Goal: Task Accomplishment & Management: Manage account settings

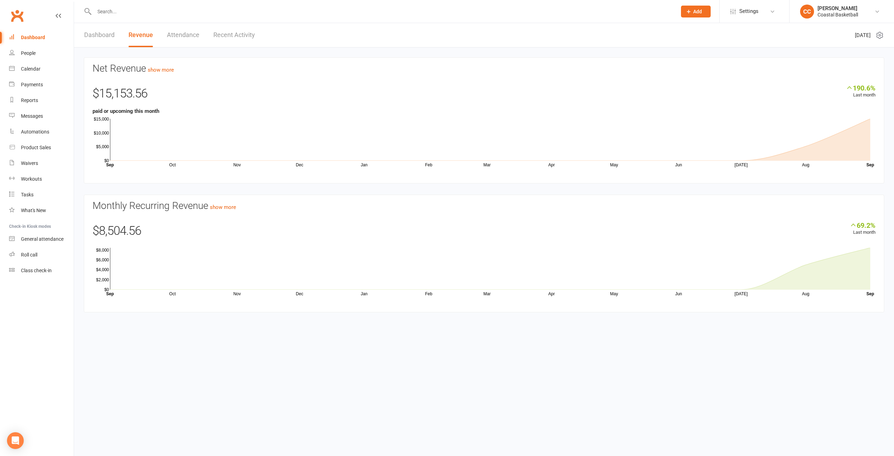
click at [126, 7] on input "text" at bounding box center [382, 12] width 580 height 10
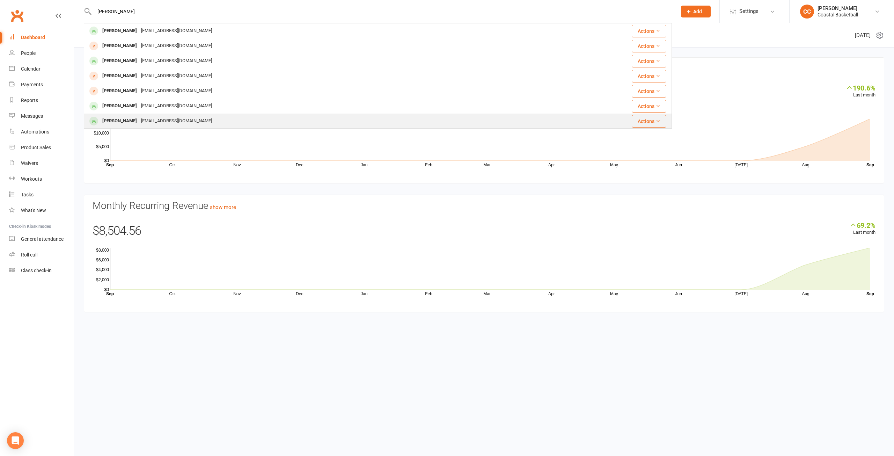
type input "[PERSON_NAME]"
click at [182, 120] on div "[EMAIL_ADDRESS][DOMAIN_NAME]" at bounding box center [176, 121] width 75 height 10
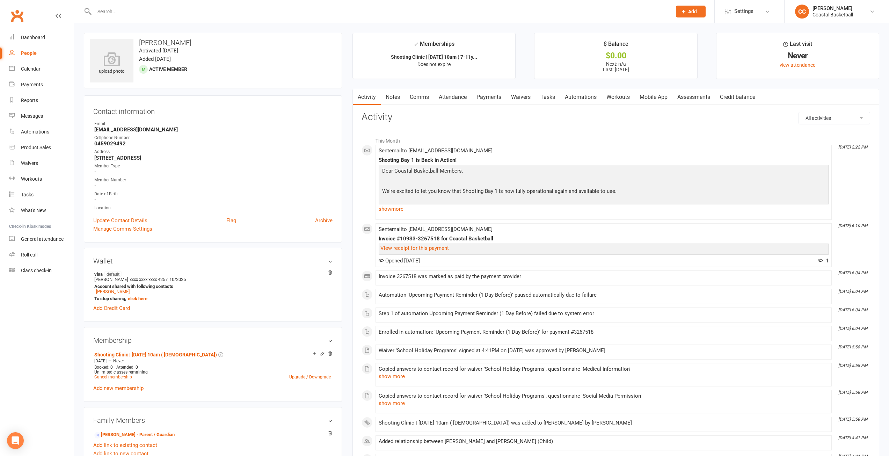
click at [504, 98] on link "Payments" at bounding box center [488, 97] width 35 height 16
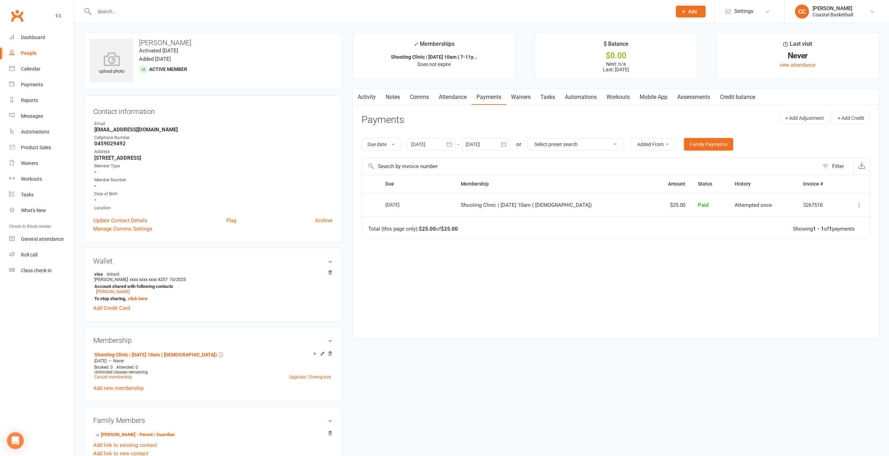
click at [751, 96] on link "Credit balance" at bounding box center [737, 97] width 45 height 16
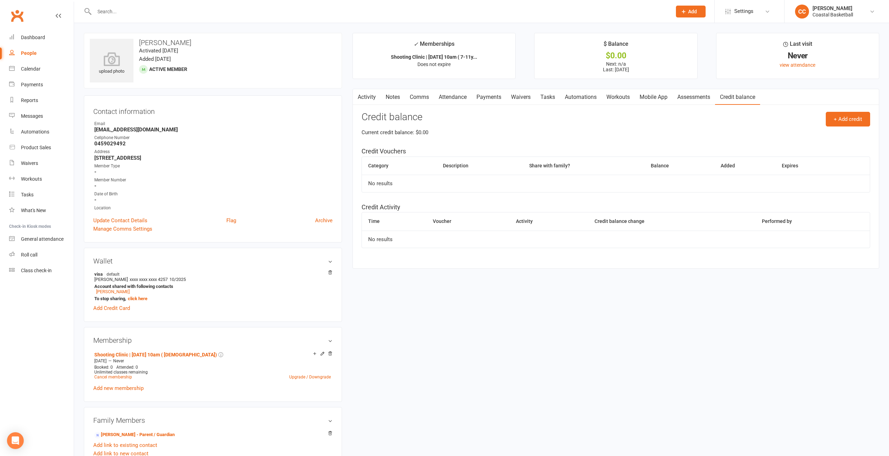
click at [485, 101] on link "Payments" at bounding box center [488, 97] width 35 height 16
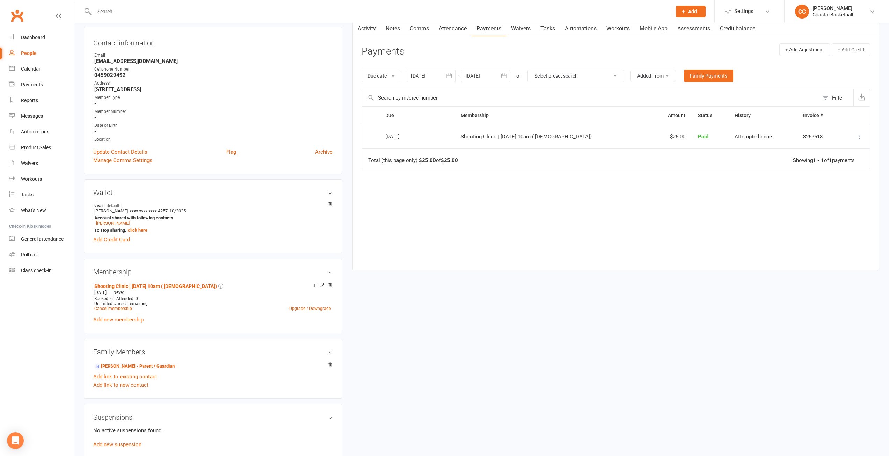
scroll to position [70, 0]
click at [135, 364] on link "[PERSON_NAME] - Parent / Guardian" at bounding box center [134, 364] width 80 height 7
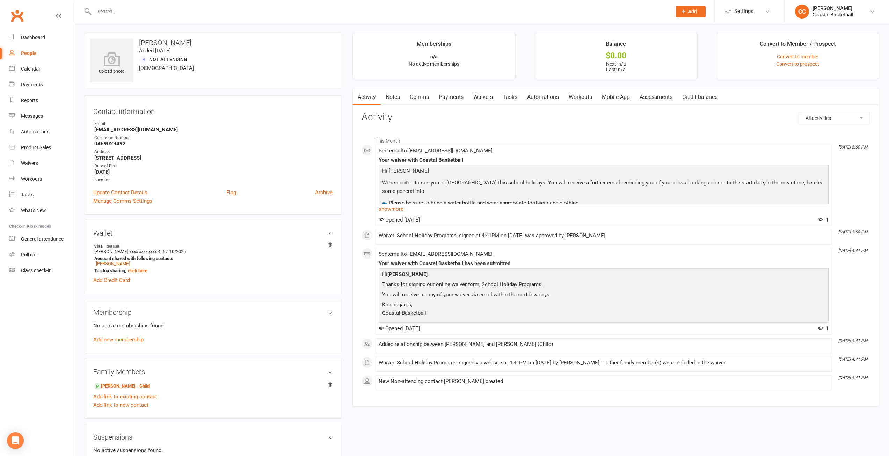
click at [451, 94] on link "Payments" at bounding box center [451, 97] width 35 height 16
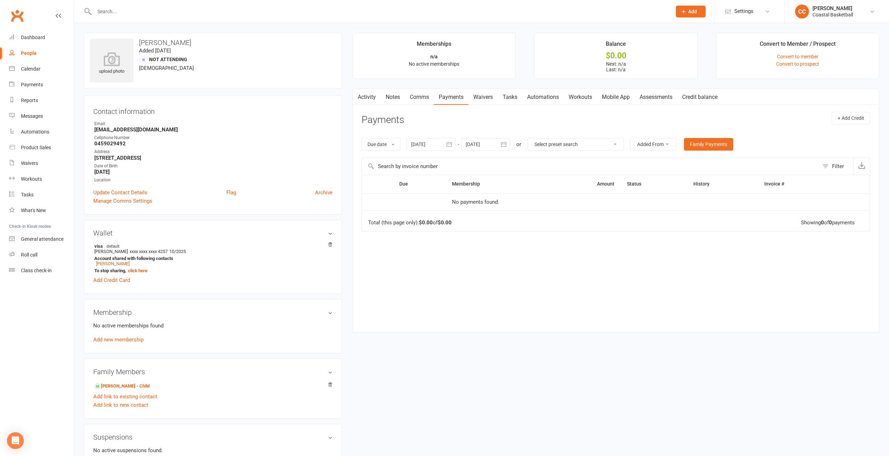
click at [482, 95] on link "Waivers" at bounding box center [482, 97] width 29 height 16
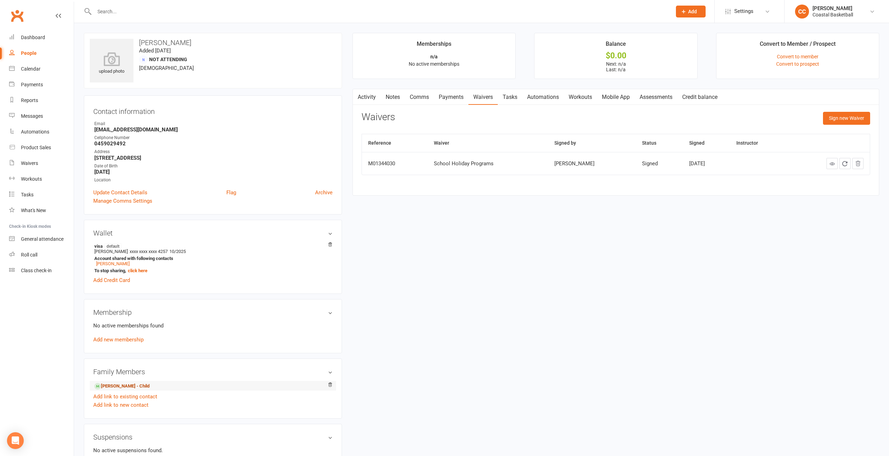
click at [137, 386] on link "[PERSON_NAME] - Child" at bounding box center [121, 385] width 55 height 7
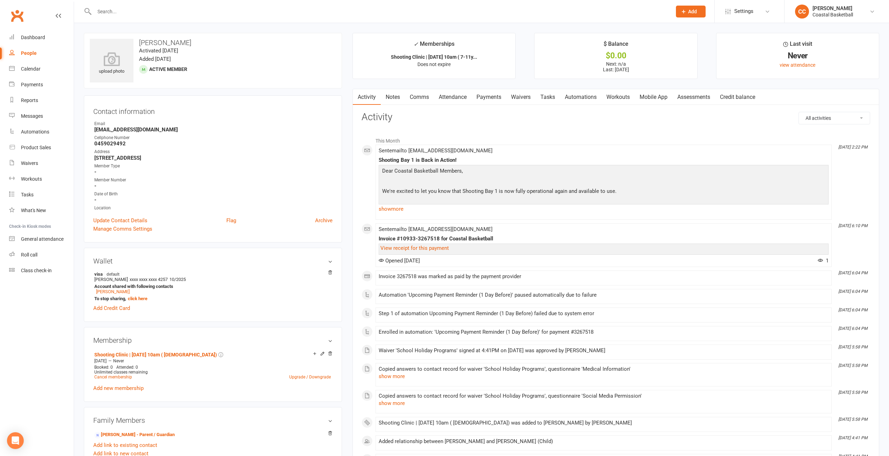
click at [496, 98] on link "Payments" at bounding box center [488, 97] width 35 height 16
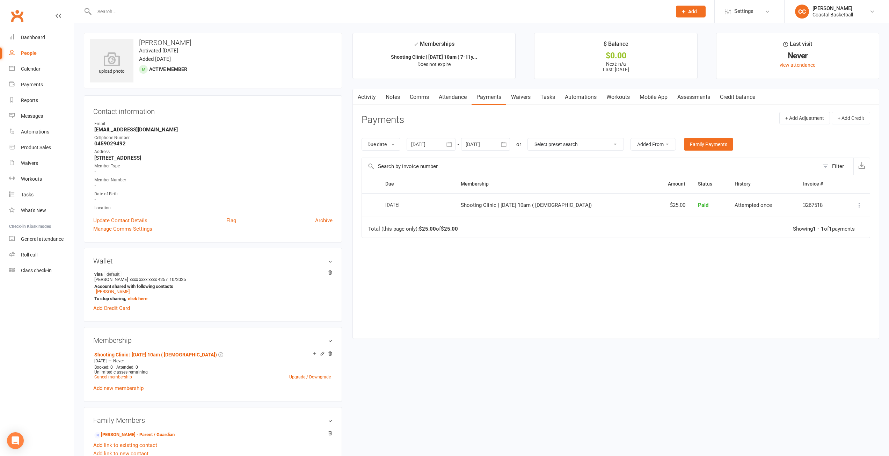
click at [452, 142] on icon "button" at bounding box center [449, 144] width 7 height 7
click at [514, 185] on span "01" at bounding box center [512, 188] width 6 height 6
click at [451, 143] on icon "button" at bounding box center [448, 144] width 5 height 5
click at [418, 160] on icon "button" at bounding box center [417, 162] width 5 height 6
click at [465, 185] on span "01" at bounding box center [466, 188] width 6 height 6
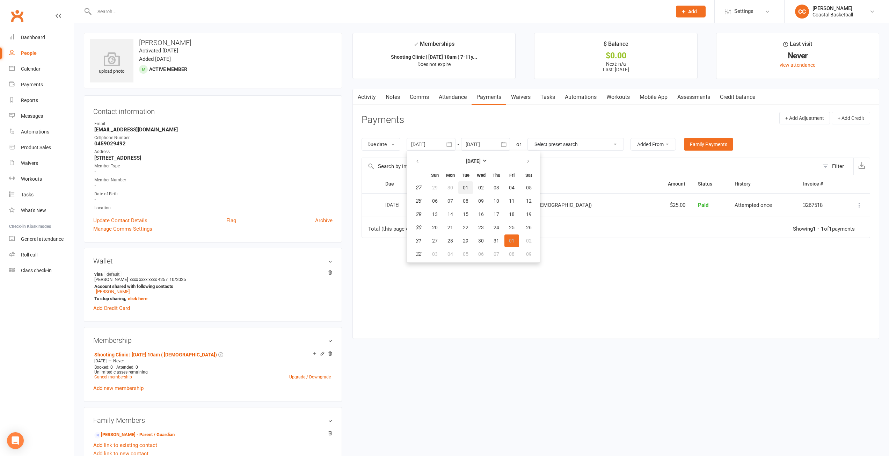
type input "[DATE]"
click at [720, 147] on link "Family Payments" at bounding box center [708, 144] width 49 height 13
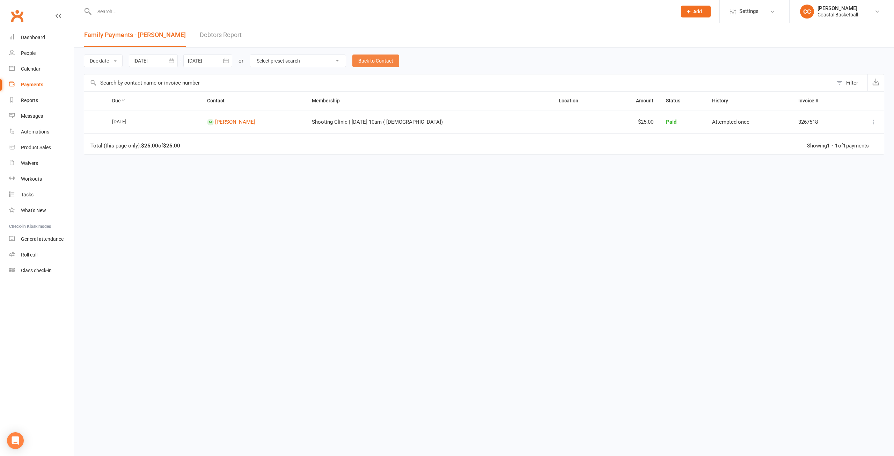
click at [397, 60] on link "Back to Contact" at bounding box center [375, 60] width 47 height 13
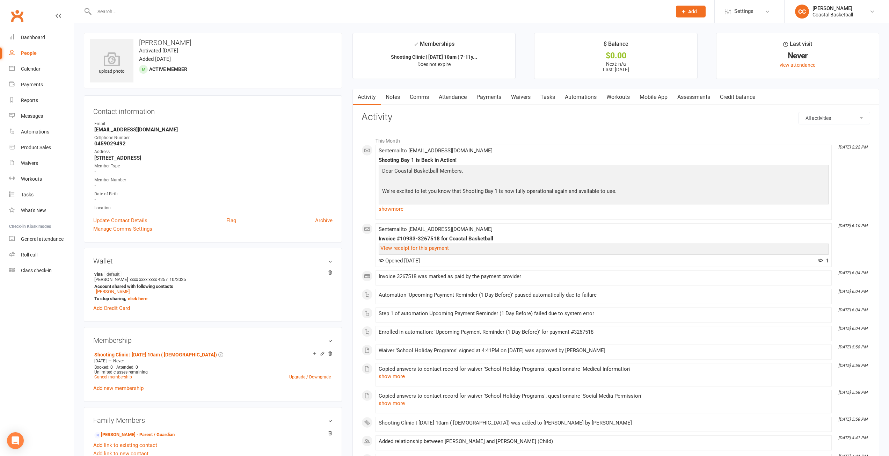
click at [493, 100] on link "Payments" at bounding box center [488, 97] width 35 height 16
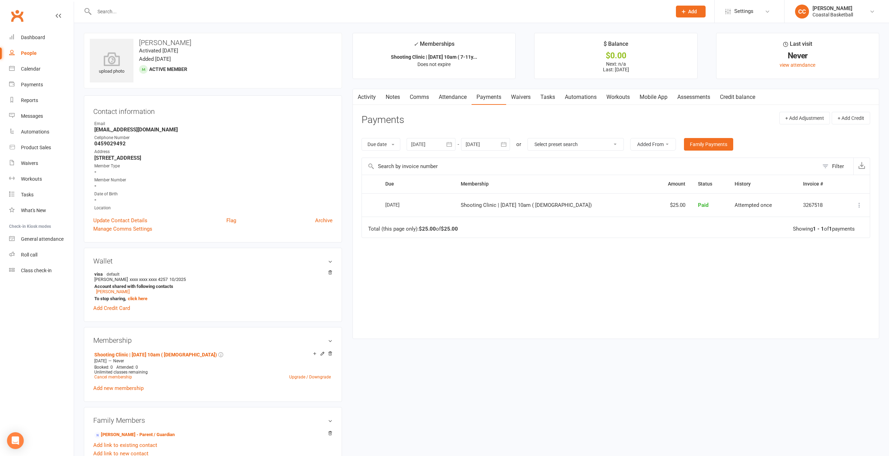
click at [154, 9] on input "text" at bounding box center [379, 12] width 574 height 10
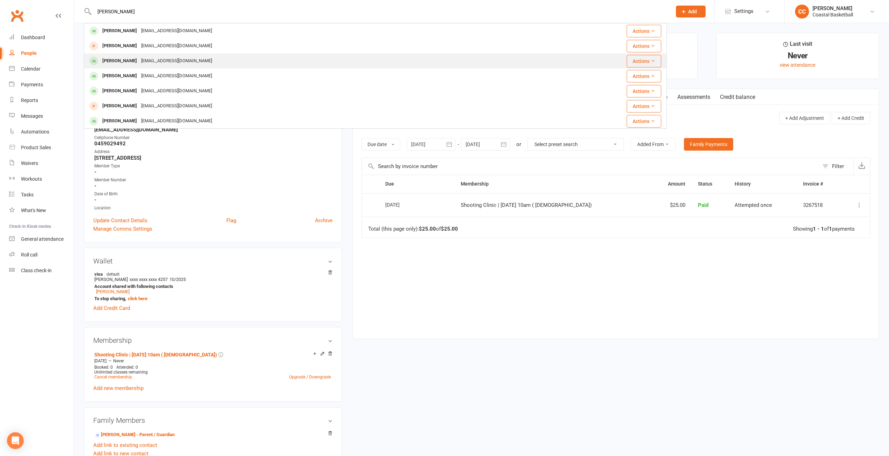
type input "[PERSON_NAME]"
click at [126, 62] on div "[PERSON_NAME]" at bounding box center [119, 61] width 39 height 10
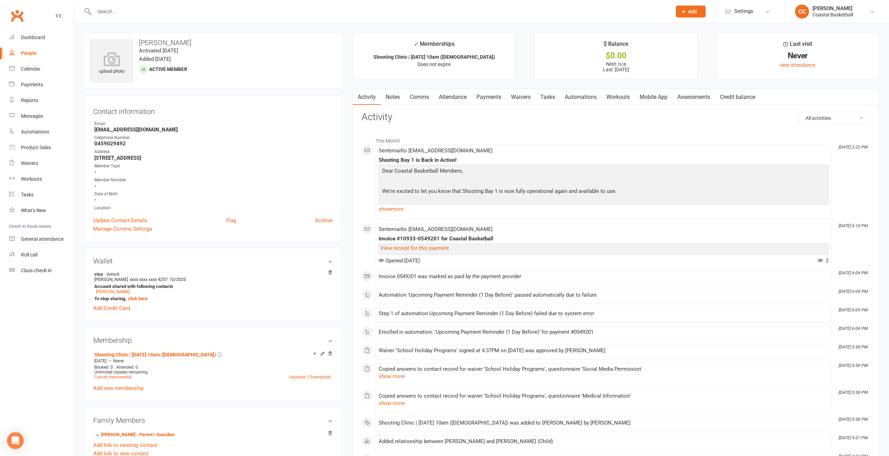
click at [490, 95] on link "Payments" at bounding box center [488, 97] width 35 height 16
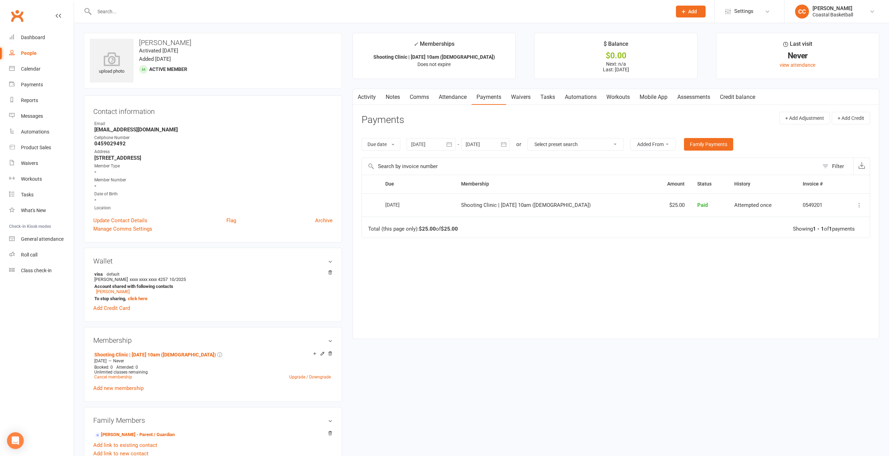
click at [123, 10] on input "text" at bounding box center [379, 12] width 574 height 10
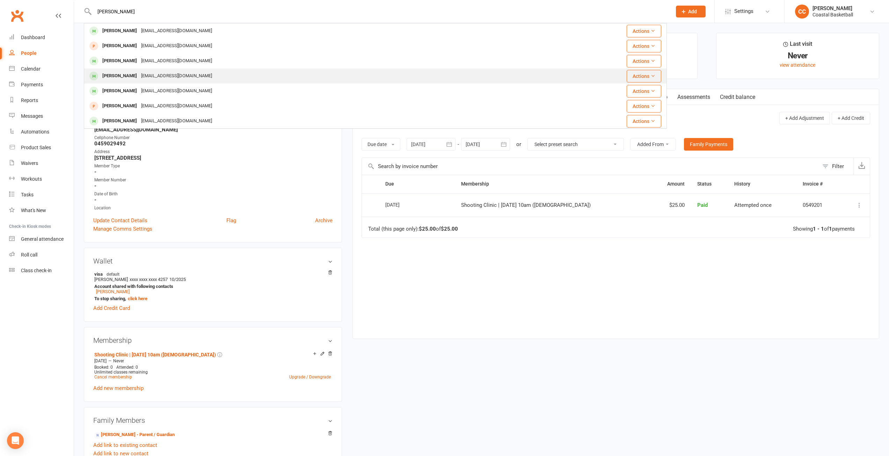
type input "[PERSON_NAME]"
click at [137, 74] on div "[PERSON_NAME]" at bounding box center [119, 76] width 39 height 10
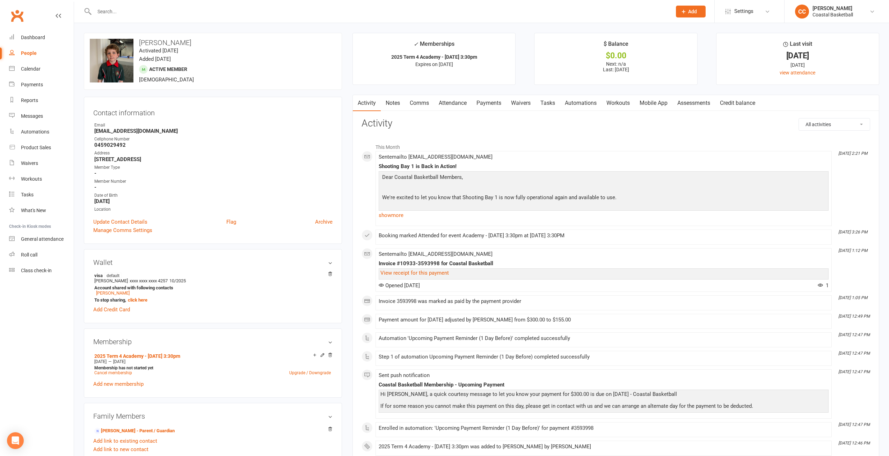
click at [489, 100] on link "Payments" at bounding box center [488, 103] width 35 height 16
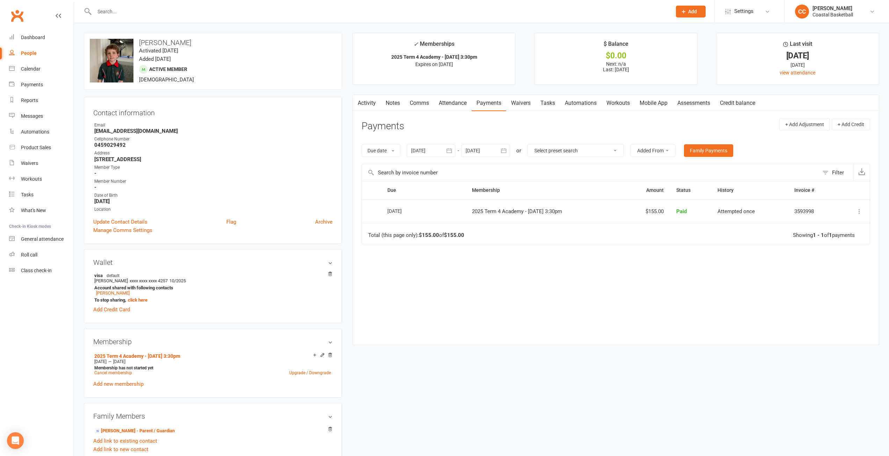
click at [132, 8] on input "text" at bounding box center [379, 12] width 574 height 10
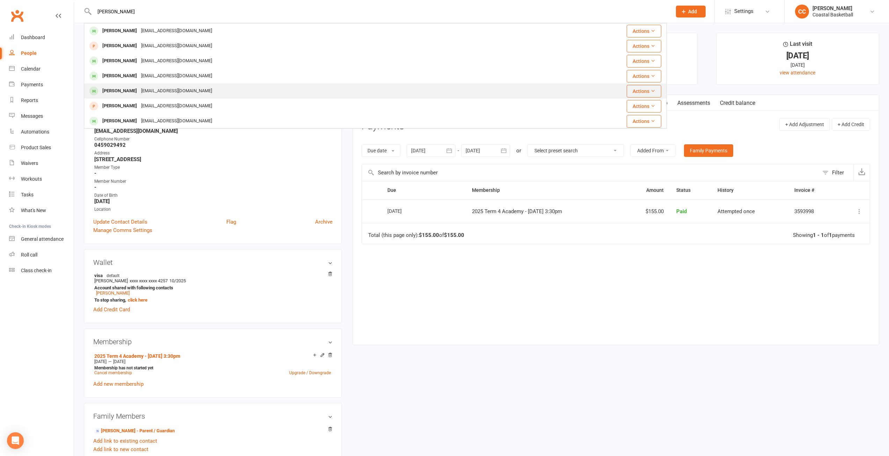
type input "[PERSON_NAME]"
click at [205, 91] on div "[EMAIL_ADDRESS][DOMAIN_NAME]" at bounding box center [176, 91] width 75 height 10
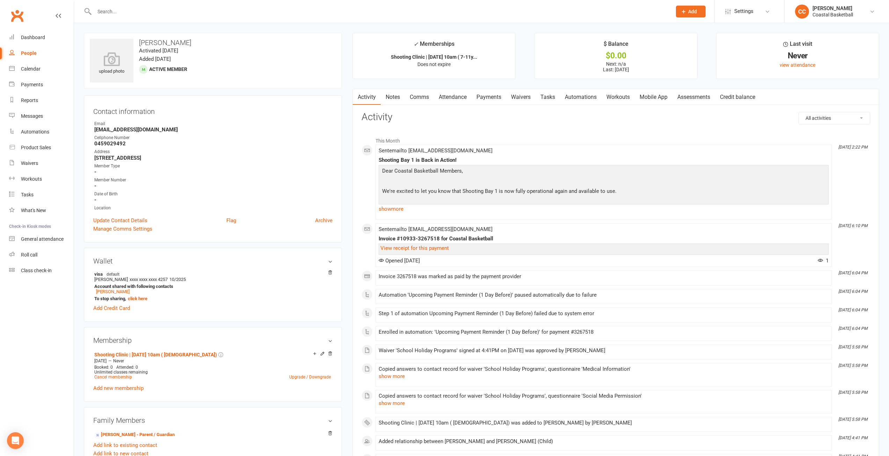
click at [489, 98] on link "Payments" at bounding box center [488, 97] width 35 height 16
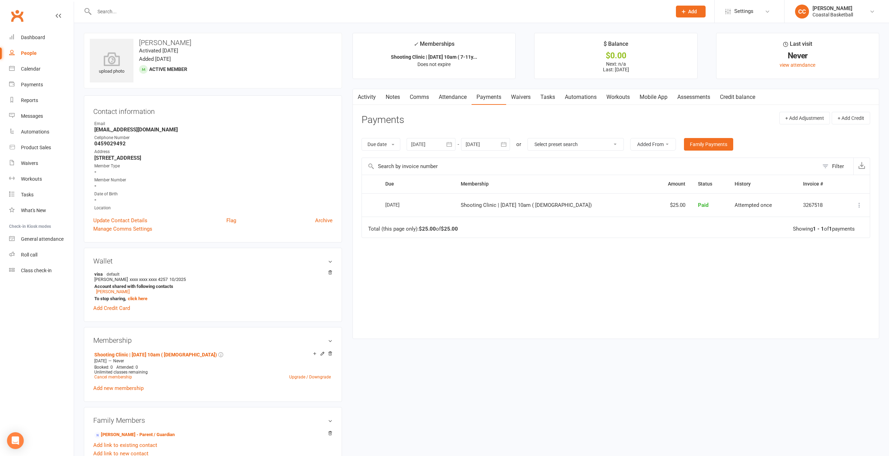
click at [116, 10] on input "text" at bounding box center [379, 12] width 574 height 10
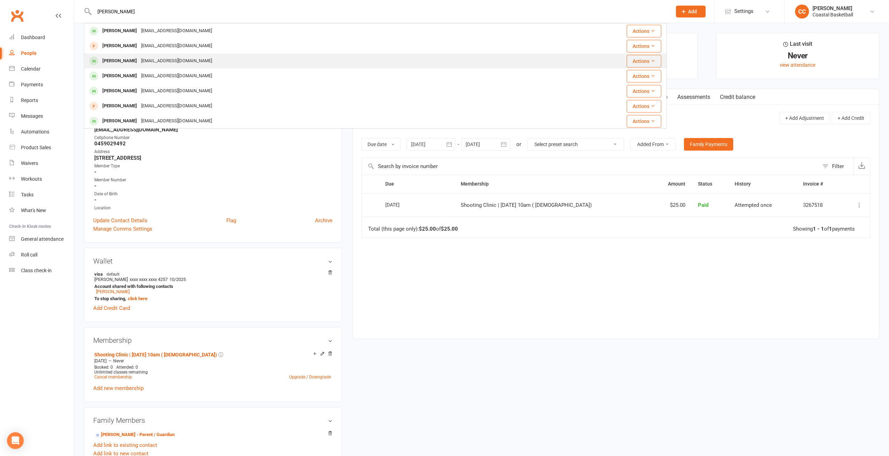
type input "[PERSON_NAME]"
click at [650, 60] on icon at bounding box center [652, 60] width 5 height 5
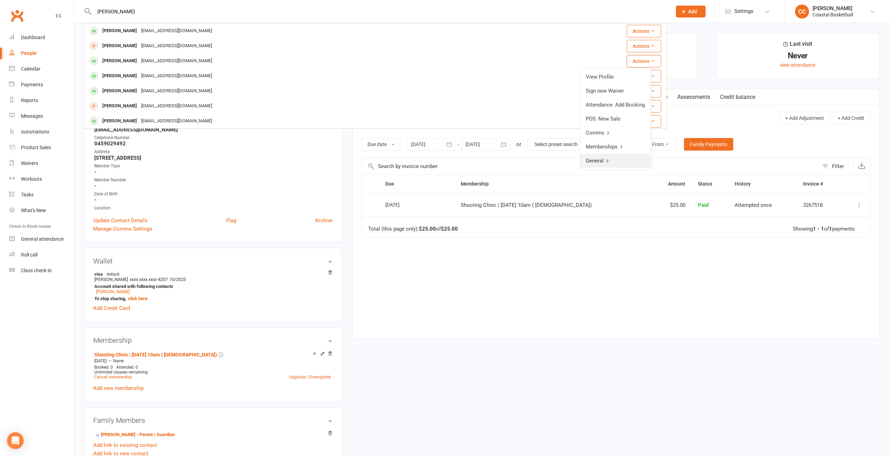
click at [616, 157] on link "General" at bounding box center [615, 161] width 70 height 14
click at [597, 76] on link "Back" at bounding box center [615, 77] width 69 height 14
click at [653, 301] on div "Due Contact Membership Amount Status History Invoice # Select this [DATE] [PERS…" at bounding box center [615, 251] width 508 height 153
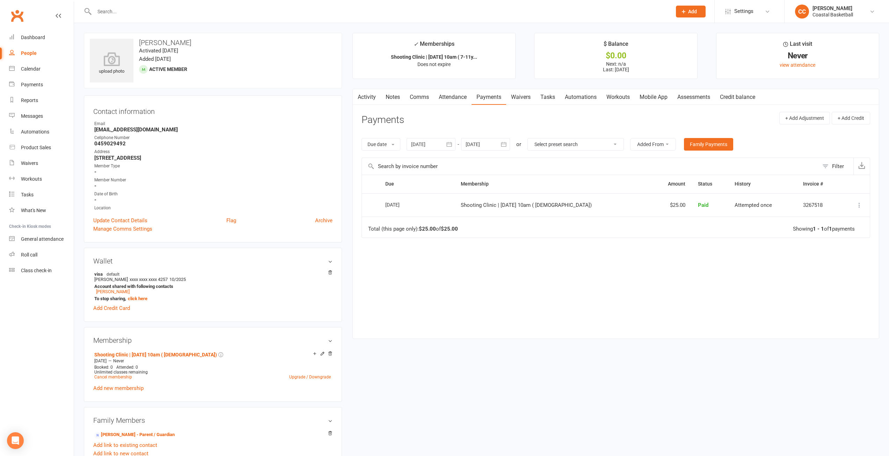
click at [861, 202] on icon at bounding box center [859, 204] width 7 height 7
click at [458, 275] on div "Due Contact Membership Amount Status History Invoice # Select this [DATE] [PERS…" at bounding box center [615, 251] width 508 height 153
click at [147, 11] on input "text" at bounding box center [379, 12] width 574 height 10
click at [860, 204] on icon at bounding box center [859, 204] width 7 height 7
click at [806, 220] on link "Refund" at bounding box center [828, 219] width 69 height 14
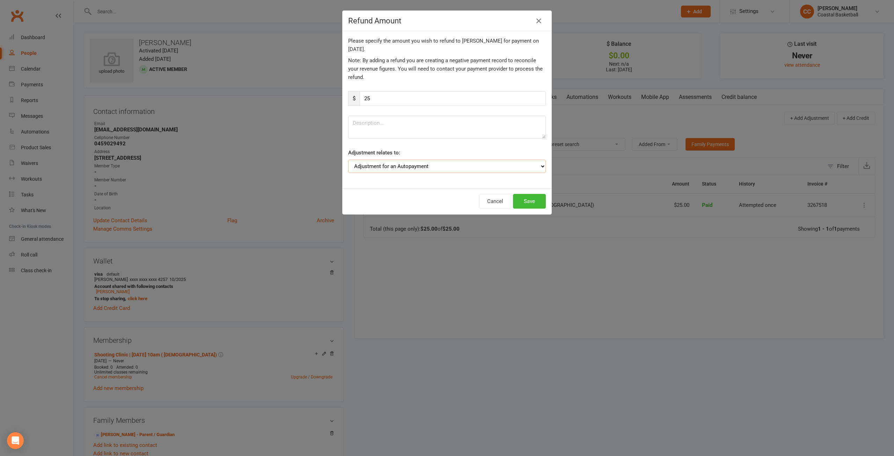
click at [535, 166] on select "Adjustment for an Autopayment Cash adjustment POS Sale adjustment Other adjustm…" at bounding box center [447, 166] width 198 height 13
click at [543, 168] on div "Please specify the amount you wish to refund to [PERSON_NAME] for payment on [D…" at bounding box center [447, 109] width 209 height 157
click at [489, 202] on button "Cancel" at bounding box center [495, 201] width 32 height 15
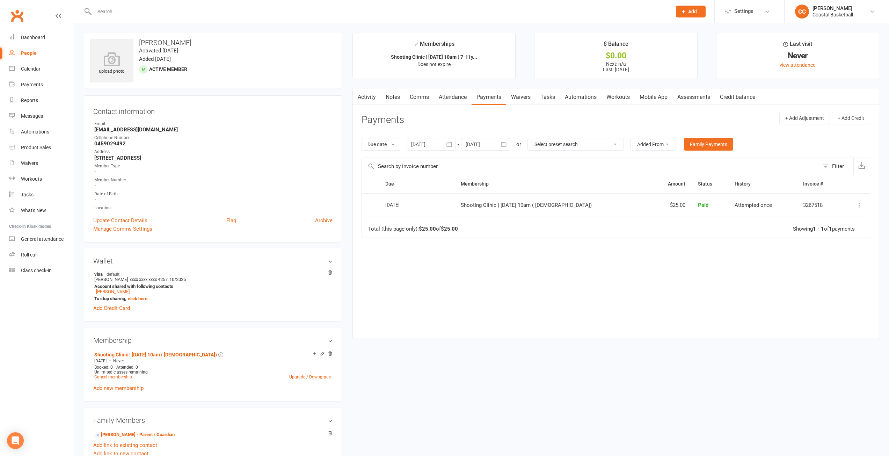
click at [146, 10] on input "text" at bounding box center [379, 12] width 574 height 10
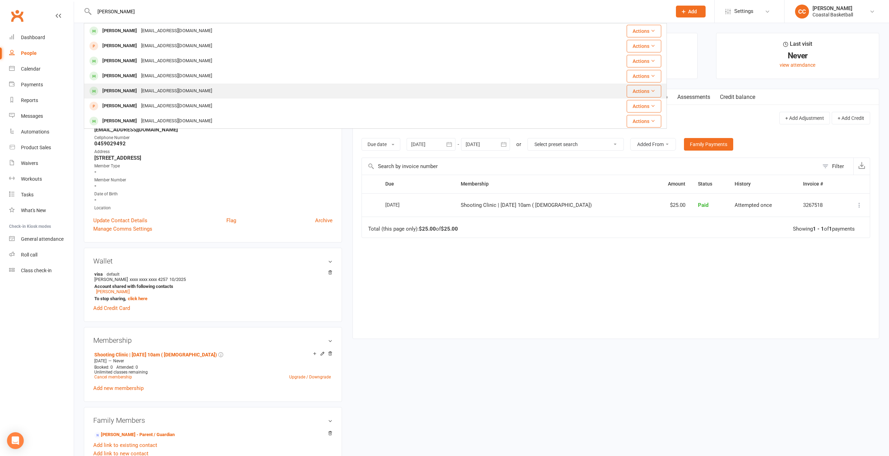
type input "[PERSON_NAME]"
click at [146, 89] on div "[EMAIL_ADDRESS][DOMAIN_NAME]" at bounding box center [176, 91] width 75 height 10
